Goal: Communication & Community: Participate in discussion

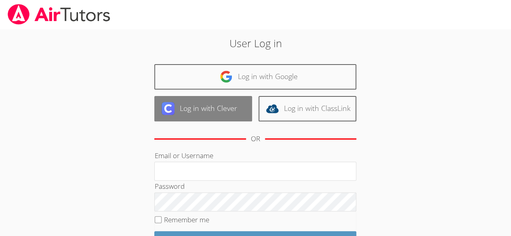
click at [201, 107] on link "Log in with Clever" at bounding box center [203, 108] width 98 height 25
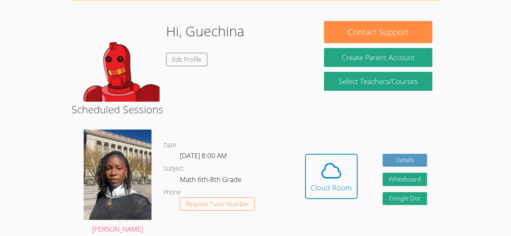
scroll to position [89, 0]
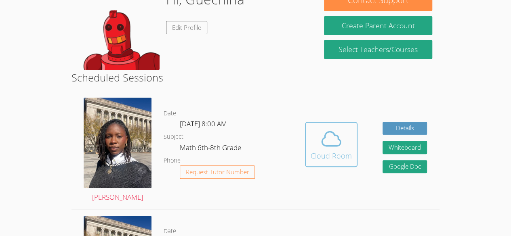
click at [326, 150] on div "Cloud Room" at bounding box center [331, 155] width 41 height 11
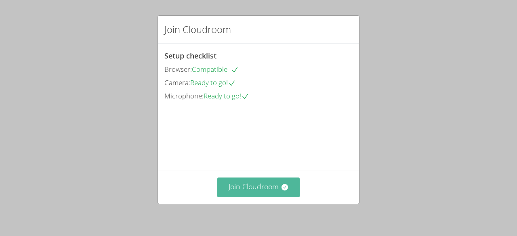
click at [256, 185] on button "Join Cloudroom" at bounding box center [258, 188] width 83 height 20
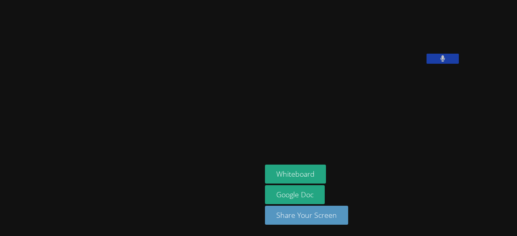
click at [0, 144] on main at bounding box center [131, 118] width 262 height 236
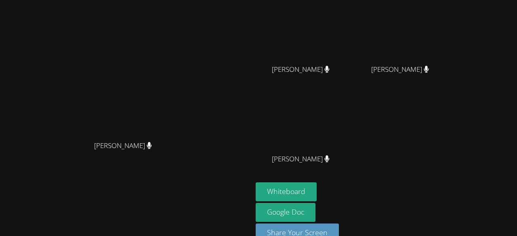
scroll to position [103, 0]
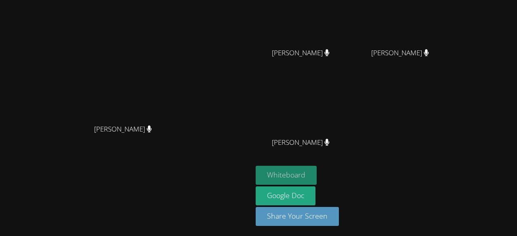
click at [317, 176] on button "Whiteboard" at bounding box center [286, 175] width 61 height 19
click at [317, 175] on button "Whiteboard" at bounding box center [286, 175] width 61 height 19
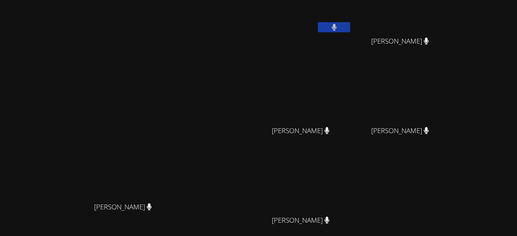
scroll to position [18, 0]
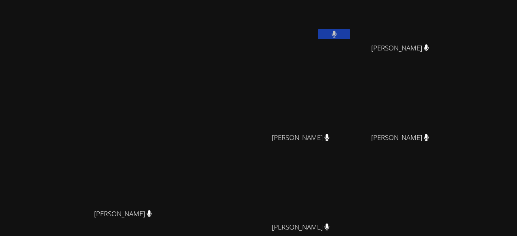
click at [187, 89] on video at bounding box center [126, 136] width 121 height 139
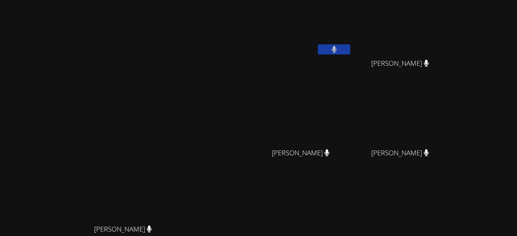
scroll to position [4, 0]
drag, startPoint x: 91, startPoint y: 209, endPoint x: 127, endPoint y: 189, distance: 42.0
drag, startPoint x: 127, startPoint y: 189, endPoint x: 444, endPoint y: 186, distance: 316.5
click at [444, 186] on div "[PERSON_NAME] [PERSON_NAME] [PERSON_NAME] [PERSON_NAME] [PERSON_NAME] [PERSON_N…" at bounding box center [258, 114] width 517 height 236
drag, startPoint x: 149, startPoint y: 156, endPoint x: 153, endPoint y: 160, distance: 6.0
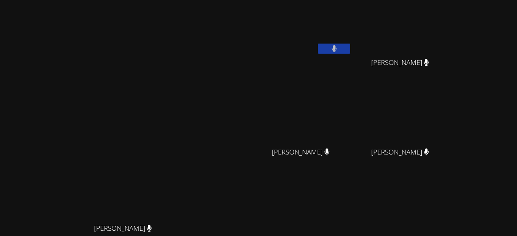
drag, startPoint x: 153, startPoint y: 160, endPoint x: 182, endPoint y: 162, distance: 28.3
drag, startPoint x: 182, startPoint y: 162, endPoint x: 250, endPoint y: 162, distance: 68.3
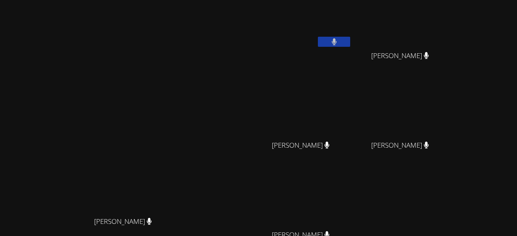
drag, startPoint x: 250, startPoint y: 162, endPoint x: 263, endPoint y: 164, distance: 13.1
click at [249, 164] on div "[PERSON_NAME]" at bounding box center [126, 143] width 246 height 139
click at [187, 90] on video at bounding box center [126, 143] width 121 height 139
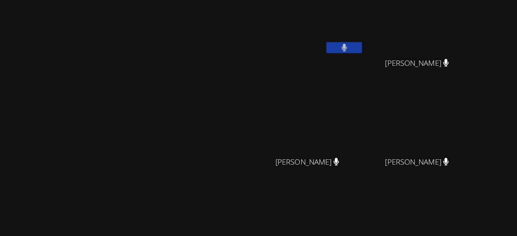
scroll to position [0, 0]
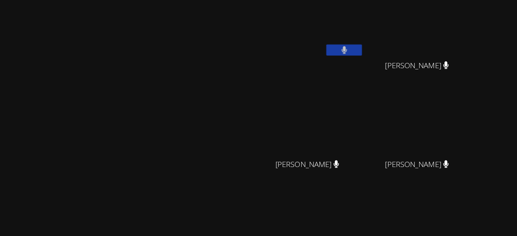
drag, startPoint x: 337, startPoint y: 26, endPoint x: 323, endPoint y: 34, distance: 15.6
drag, startPoint x: 320, startPoint y: 34, endPoint x: 374, endPoint y: 13, distance: 58.0
click at [352, 13] on video at bounding box center [304, 30] width 96 height 54
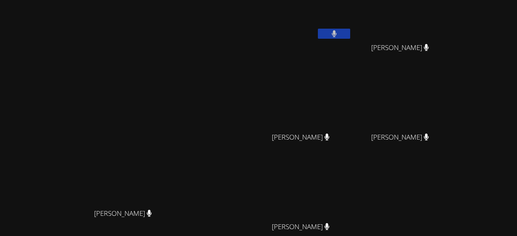
scroll to position [17, 0]
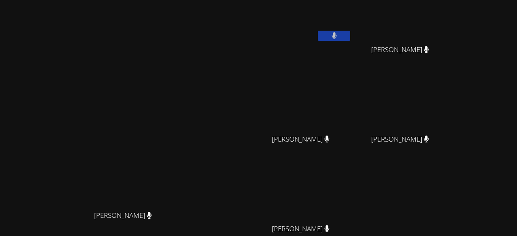
click at [187, 148] on video at bounding box center [126, 137] width 121 height 139
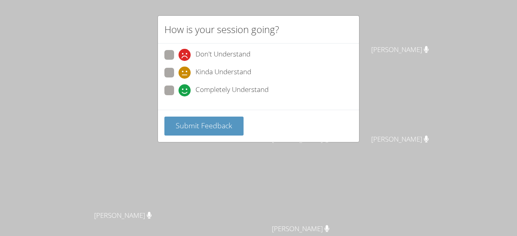
drag, startPoint x: 223, startPoint y: 73, endPoint x: 203, endPoint y: 71, distance: 20.0
drag, startPoint x: 203, startPoint y: 71, endPoint x: 181, endPoint y: 70, distance: 21.8
click at [181, 70] on icon at bounding box center [185, 73] width 12 height 12
click at [181, 70] on input "Kinda Understand" at bounding box center [182, 71] width 7 height 7
radio input "true"
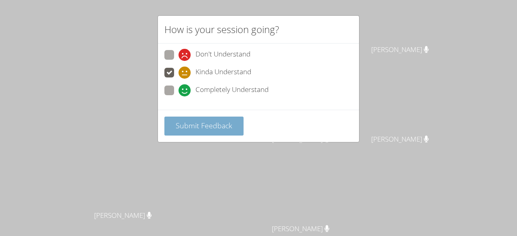
click at [225, 119] on button "Submit Feedback" at bounding box center [204, 126] width 79 height 19
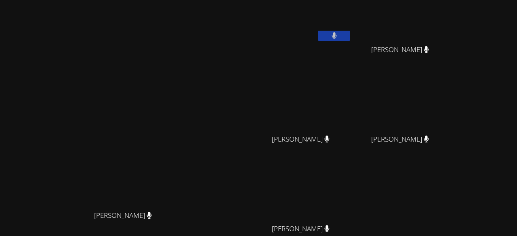
scroll to position [23, 0]
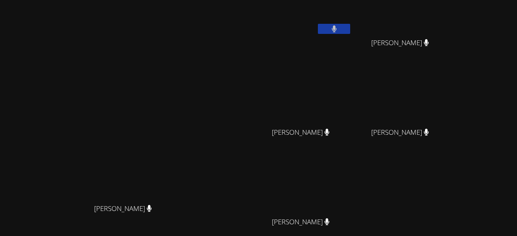
click at [187, 153] on video at bounding box center [126, 130] width 121 height 139
